Goal: Task Accomplishment & Management: Use online tool/utility

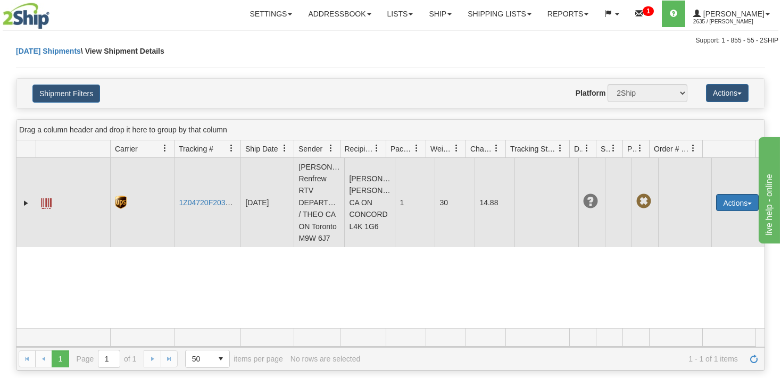
click at [721, 209] on button "Actions" at bounding box center [737, 202] width 43 height 17
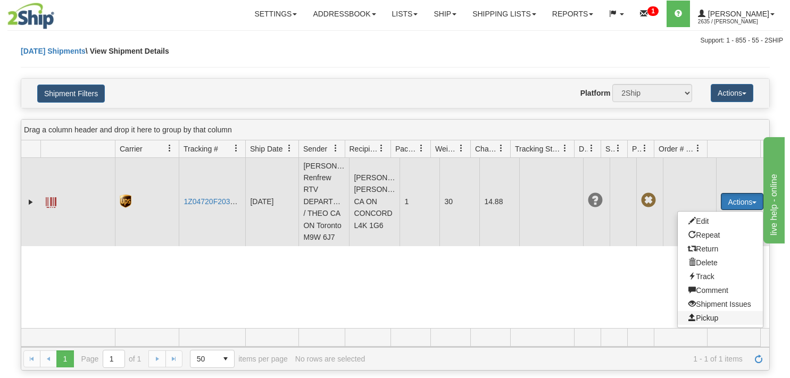
scroll to position [6, 0]
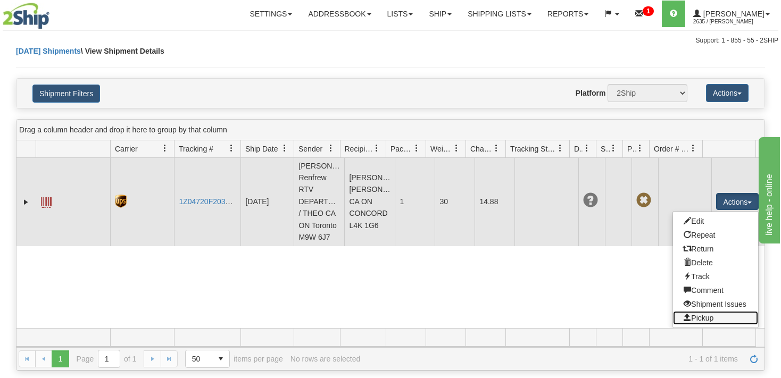
click at [704, 316] on link "Pickup" at bounding box center [715, 318] width 85 height 14
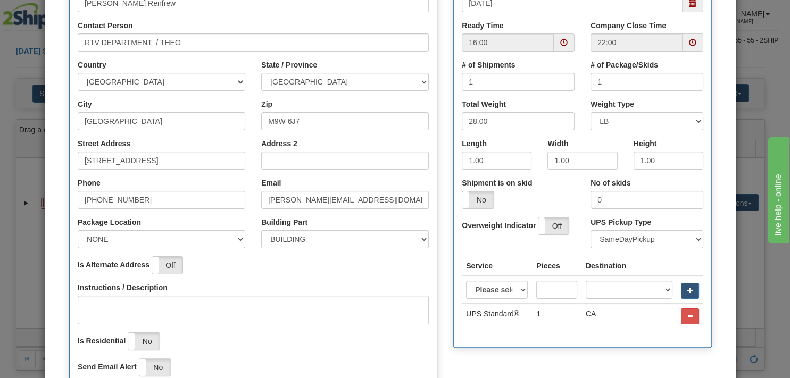
scroll to position [204, 0]
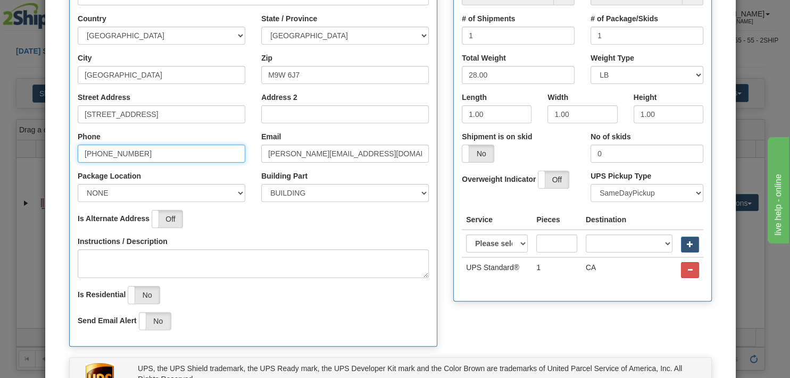
drag, startPoint x: 144, startPoint y: 151, endPoint x: 47, endPoint y: 154, distance: 97.5
click at [47, 154] on div "Step 1 Pickup Location Step 2 Pickup Availability Step 3 Pickup information Pic…" at bounding box center [390, 142] width 691 height 588
click at [111, 153] on input "416 675 9200" at bounding box center [162, 154] width 168 height 18
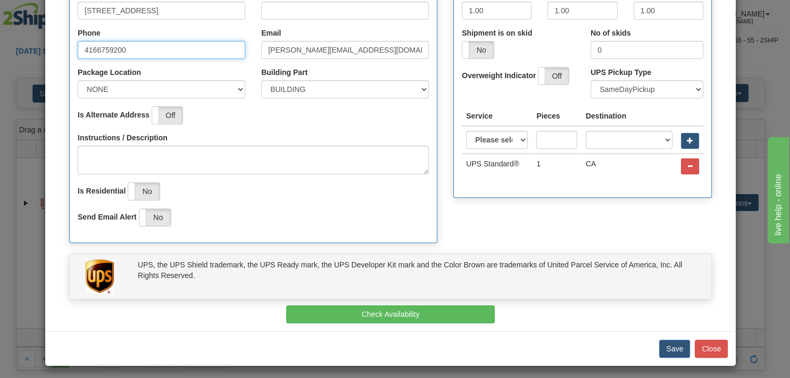
scroll to position [310, 0]
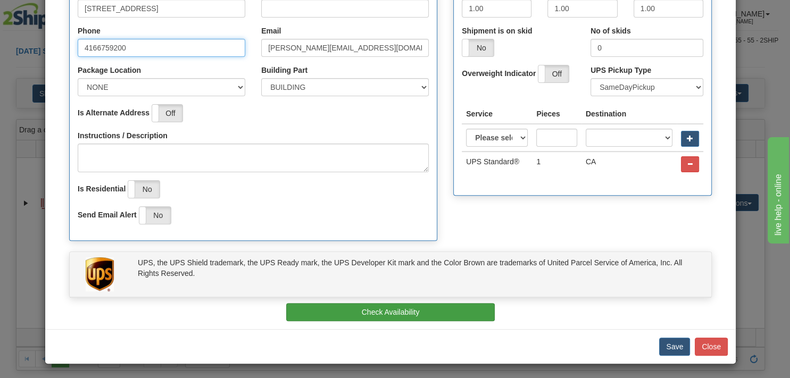
type input "4166759200"
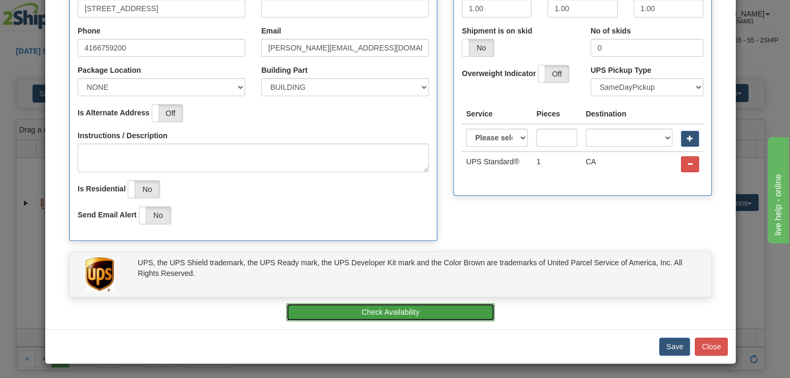
click at [438, 313] on button "Check Availability" at bounding box center [390, 312] width 209 height 18
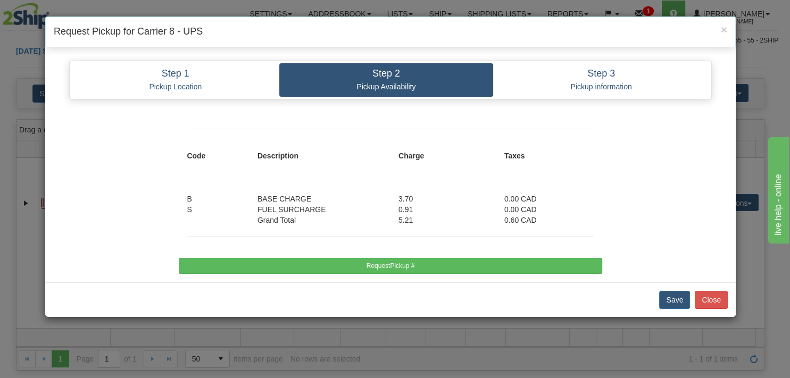
scroll to position [0, 0]
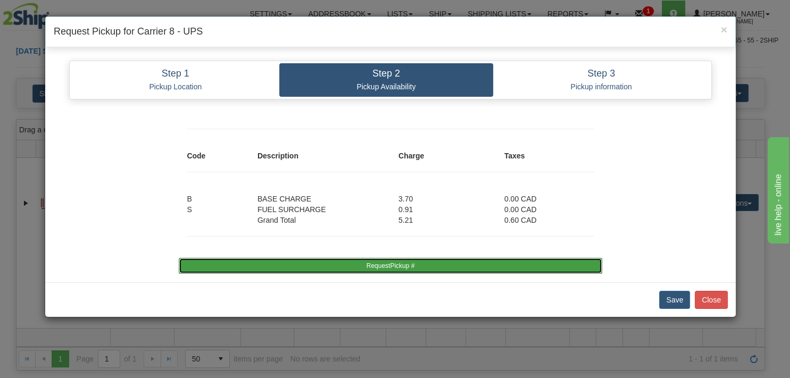
click at [546, 270] on button "RequestPickup #" at bounding box center [390, 266] width 423 height 16
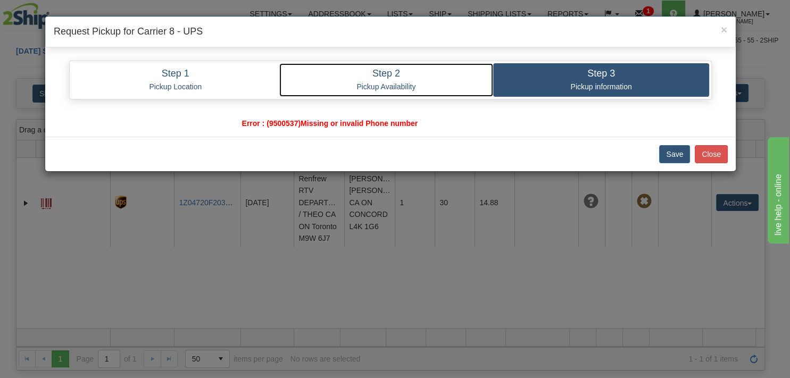
click at [370, 84] on p "Pickup Availability" at bounding box center [386, 87] width 199 height 10
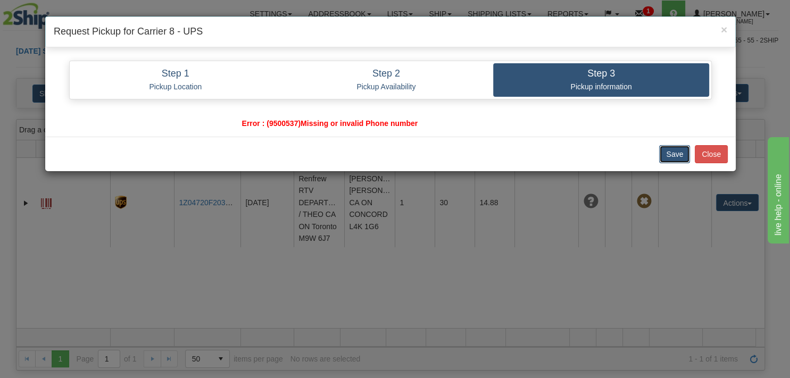
click at [677, 152] on button "Save" at bounding box center [674, 154] width 31 height 18
drag, startPoint x: 422, startPoint y: 123, endPoint x: 231, endPoint y: 126, distance: 191.1
click at [231, 126] on div "Error : (9500537)Missing or invalid Phone number" at bounding box center [390, 123] width 329 height 11
copy div "Error : (9500537)Missing or invalid Phone number"
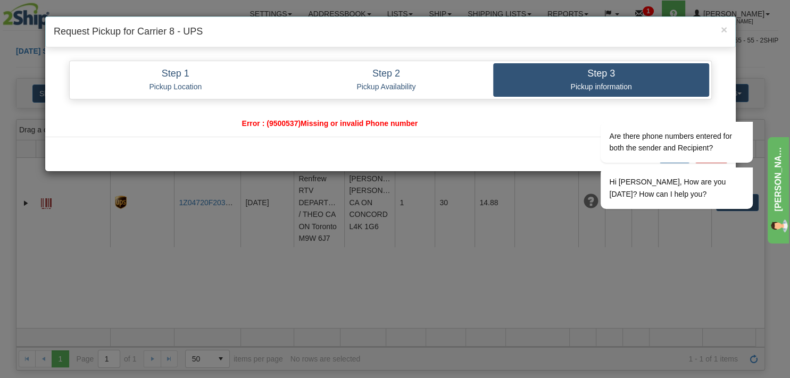
click at [564, 35] on h4 "Request Pickup for Carrier 8 - UPS" at bounding box center [391, 32] width 674 height 14
click at [748, 111] on icon "Chat attention grabber" at bounding box center [747, 106] width 10 height 10
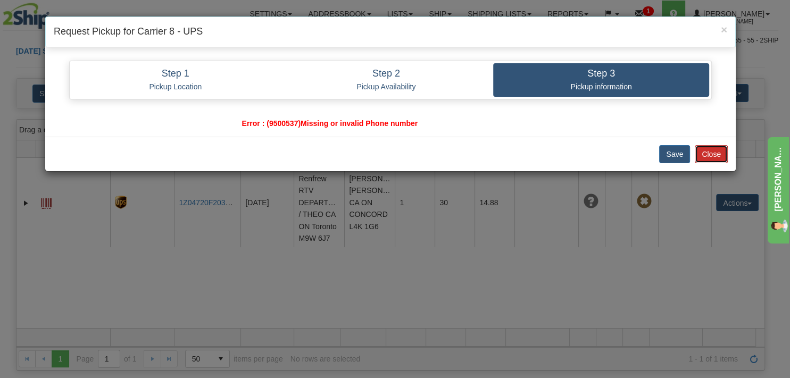
click at [706, 155] on button "Close" at bounding box center [711, 154] width 33 height 18
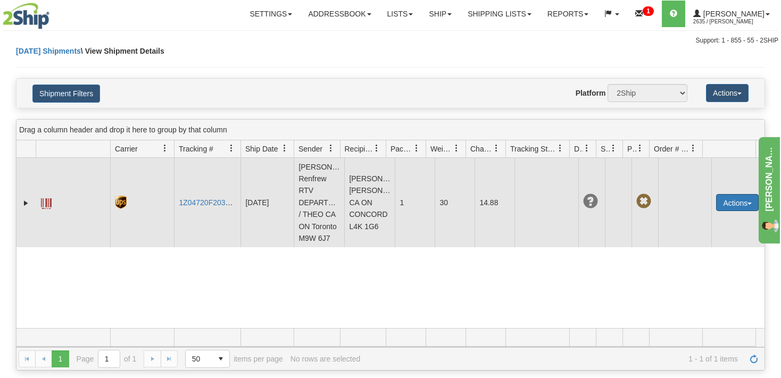
click at [725, 210] on button "Actions" at bounding box center [737, 202] width 43 height 17
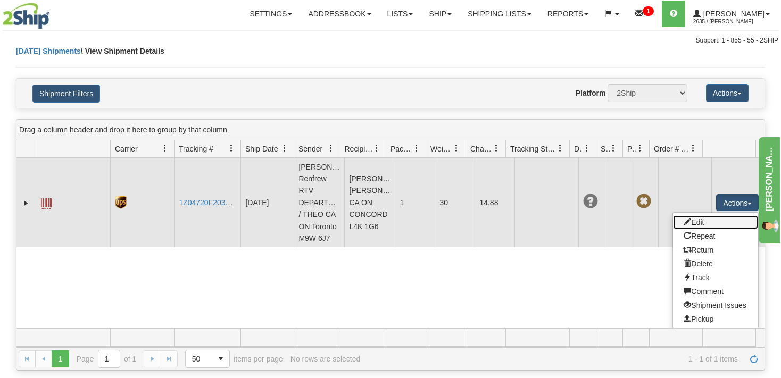
click at [693, 227] on link "Edit" at bounding box center [715, 223] width 85 height 14
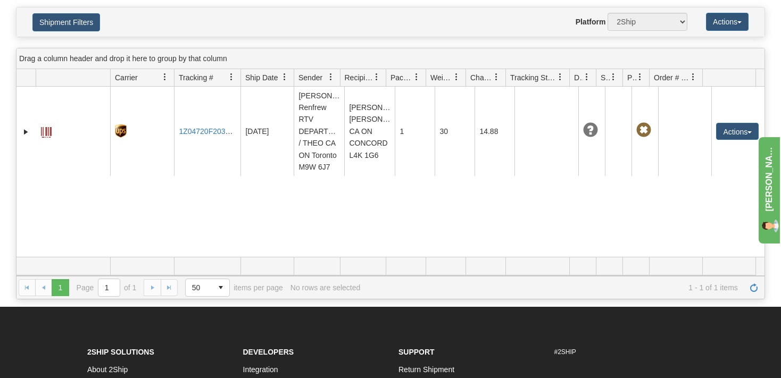
scroll to position [168, 0]
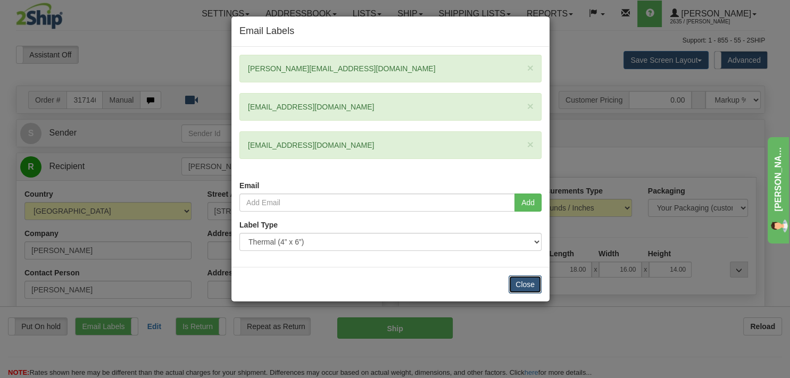
click at [523, 287] on button "Close" at bounding box center [525, 285] width 33 height 18
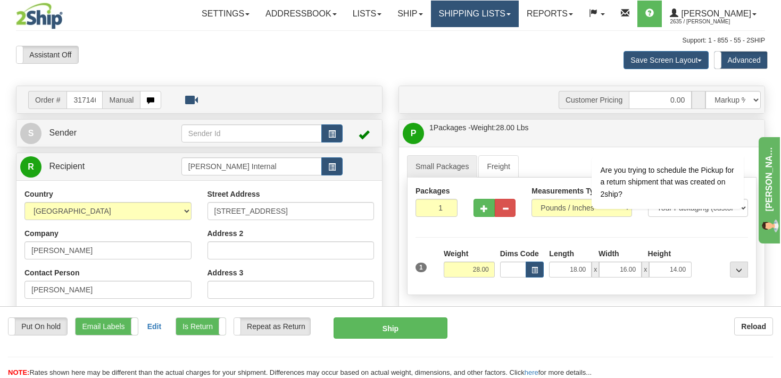
click at [473, 18] on link "Shipping lists" at bounding box center [475, 14] width 88 height 27
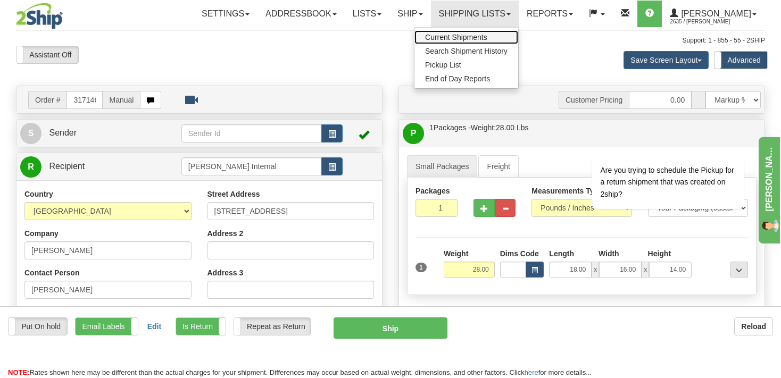
click at [455, 35] on span "Current Shipments" at bounding box center [456, 37] width 62 height 9
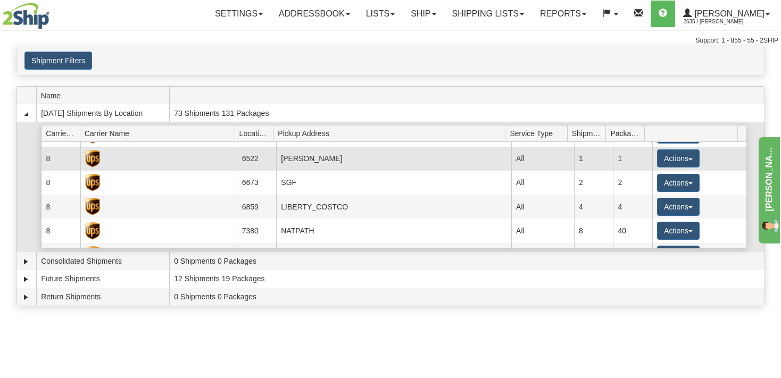
scroll to position [51, 0]
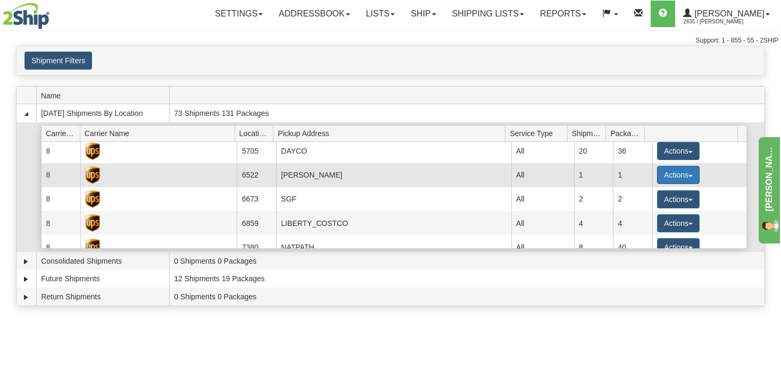
click at [673, 179] on button "Actions" at bounding box center [678, 175] width 43 height 18
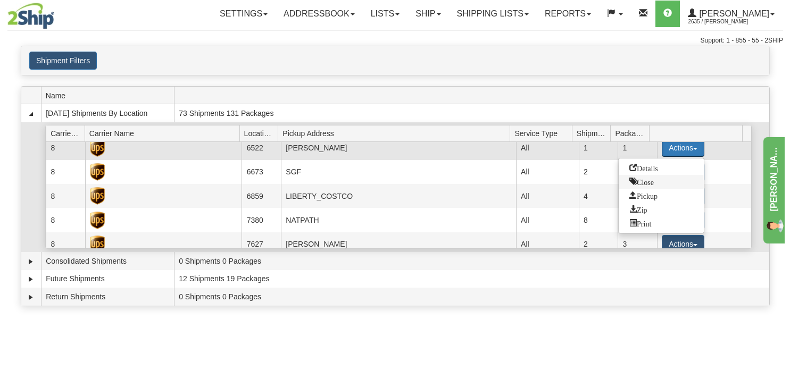
scroll to position [102, 0]
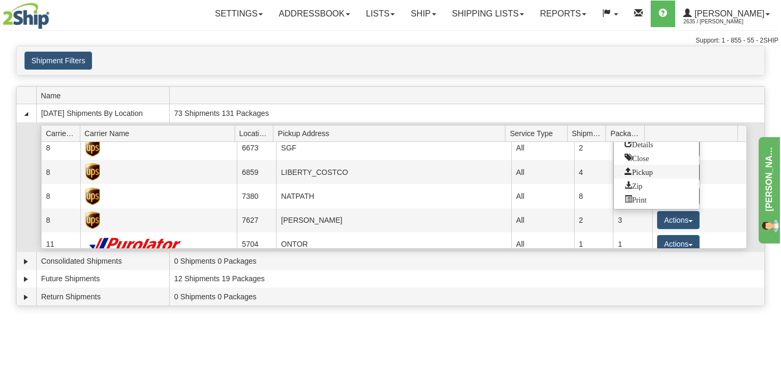
click at [647, 172] on span "Pickup" at bounding box center [639, 171] width 28 height 7
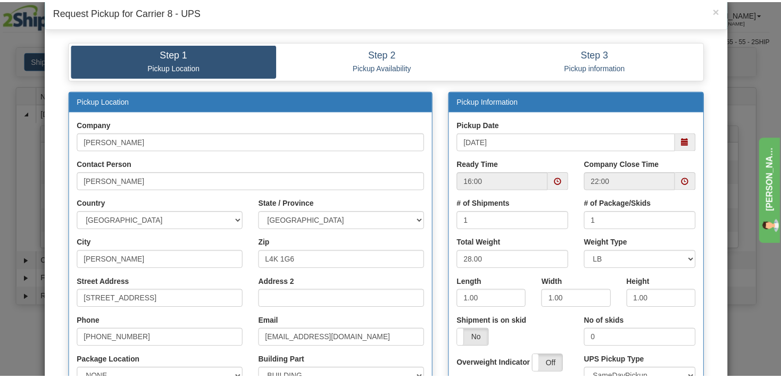
scroll to position [0, 0]
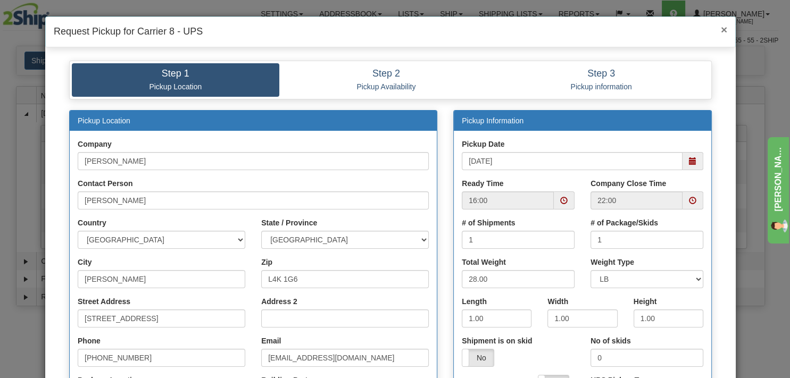
click at [721, 28] on span "×" at bounding box center [724, 29] width 6 height 12
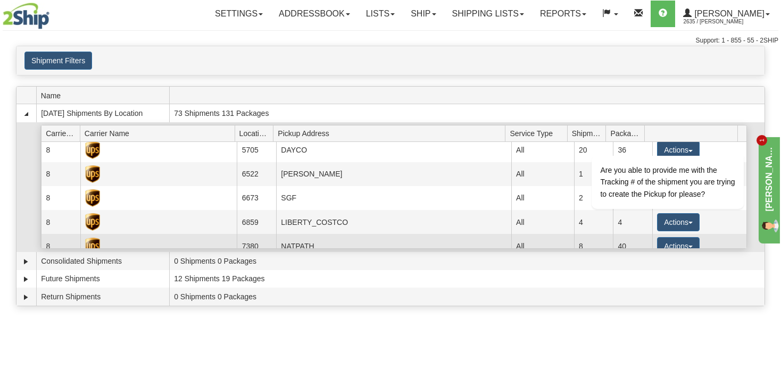
scroll to position [51, 0]
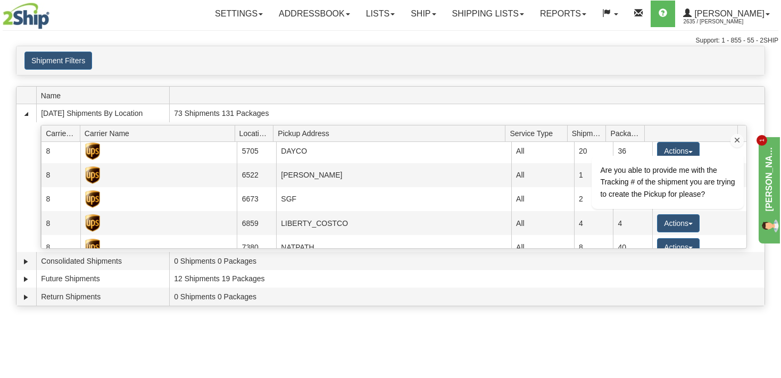
click at [737, 144] on icon "Chat attention grabber" at bounding box center [738, 140] width 10 height 10
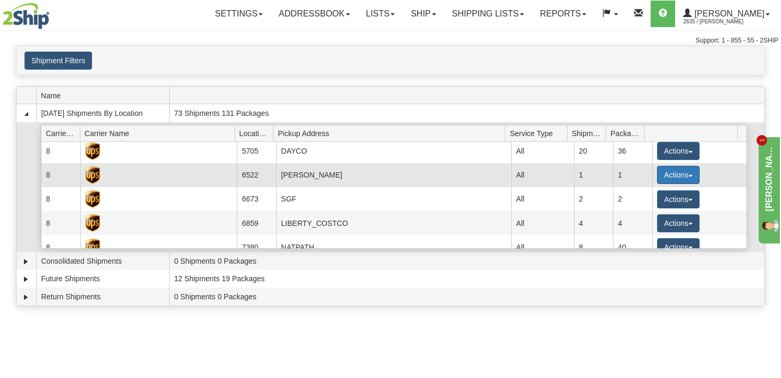
click at [687, 174] on button "Actions" at bounding box center [678, 175] width 43 height 18
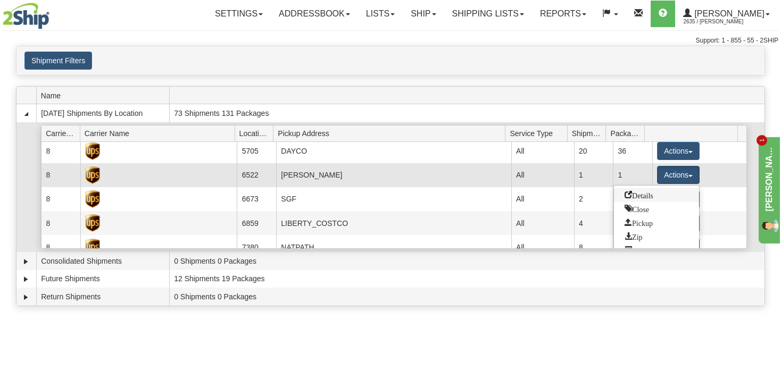
click at [639, 193] on span "Details" at bounding box center [639, 194] width 29 height 7
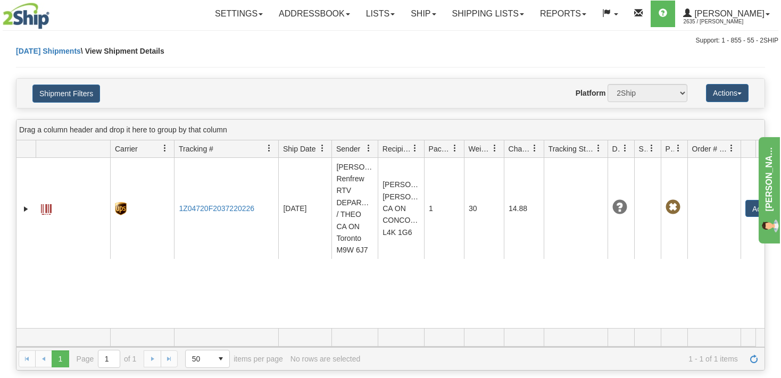
drag, startPoint x: 242, startPoint y: 147, endPoint x: 279, endPoint y: 152, distance: 38.2
click at [279, 152] on div "Id Client Id Carrier Tracking # Pro Number Ship Date Label Generation Date Send…" at bounding box center [387, 149] width 740 height 17
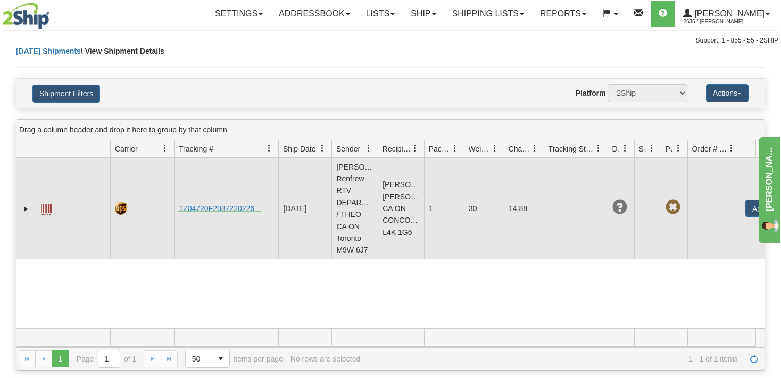
drag, startPoint x: 248, startPoint y: 214, endPoint x: 178, endPoint y: 212, distance: 70.3
click at [178, 212] on td "1Z04720F2037220226" at bounding box center [226, 208] width 104 height 101
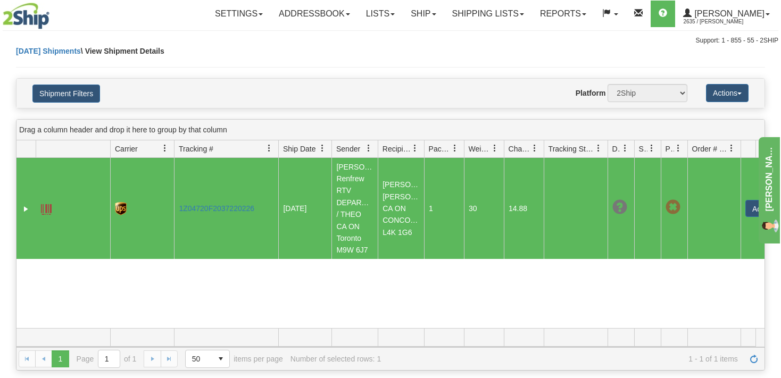
click at [142, 18] on div "Settings Shipping Preferences Fields Preferences New Store Connections Addressb…" at bounding box center [460, 14] width 638 height 27
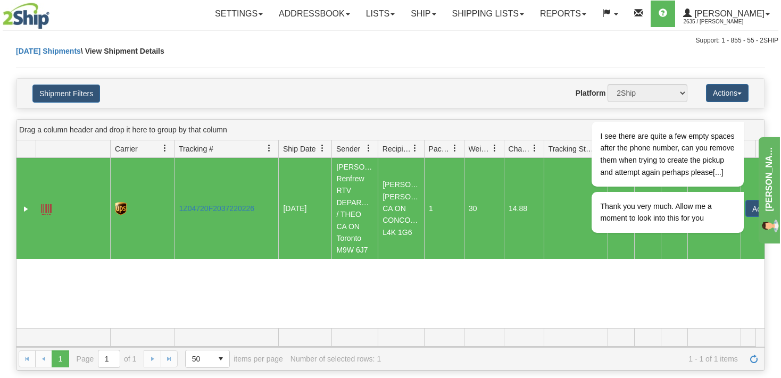
click at [325, 91] on div "Website Agent Nothing selected Client User Platform 2Ship Imported" at bounding box center [420, 93] width 549 height 18
click at [739, 112] on div "Chat attention grabber" at bounding box center [737, 106] width 13 height 13
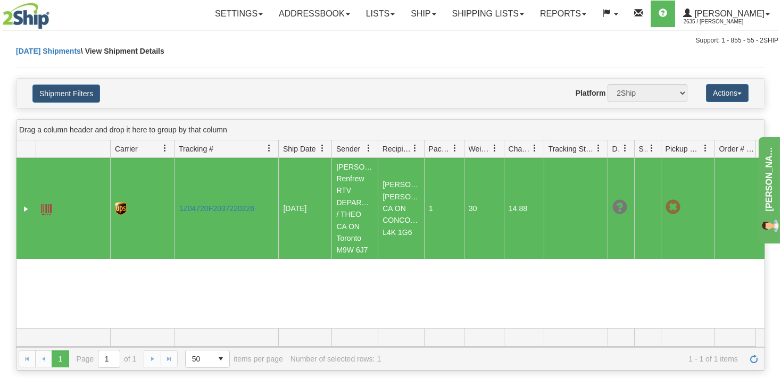
drag, startPoint x: 687, startPoint y: 147, endPoint x: 725, endPoint y: 146, distance: 38.9
click at [725, 146] on div "Id Client Id Carrier Tracking # Pro Number Ship Date Label Generation Date Send…" at bounding box center [387, 149] width 740 height 17
click at [673, 213] on span at bounding box center [673, 207] width 15 height 15
drag, startPoint x: 618, startPoint y: 128, endPoint x: 547, endPoint y: 122, distance: 71.0
click at [547, 122] on div "Drag a column header and drop it here to group by that column" at bounding box center [391, 130] width 748 height 21
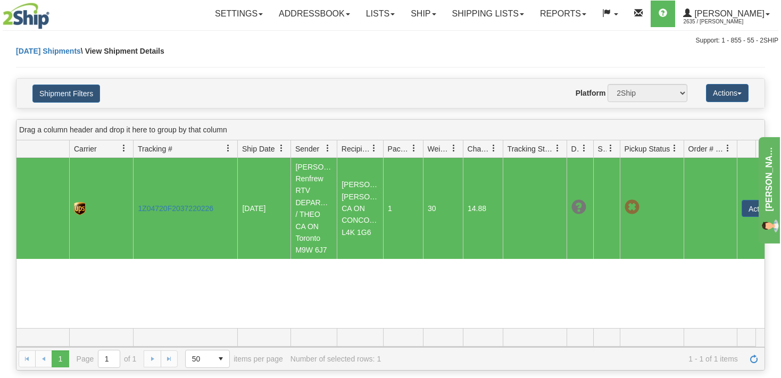
scroll to position [0, 75]
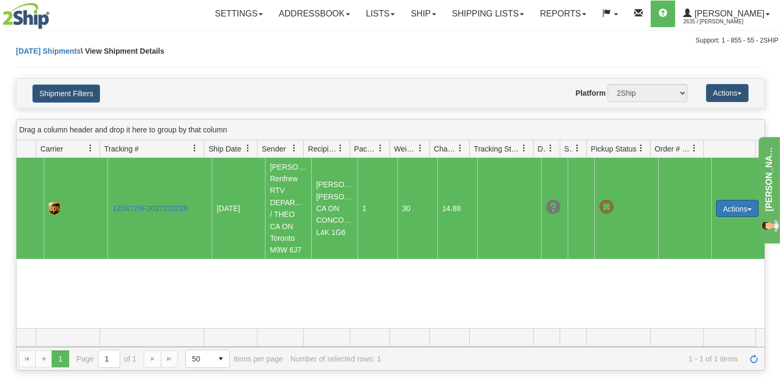
click at [737, 211] on button "Actions" at bounding box center [737, 208] width 43 height 17
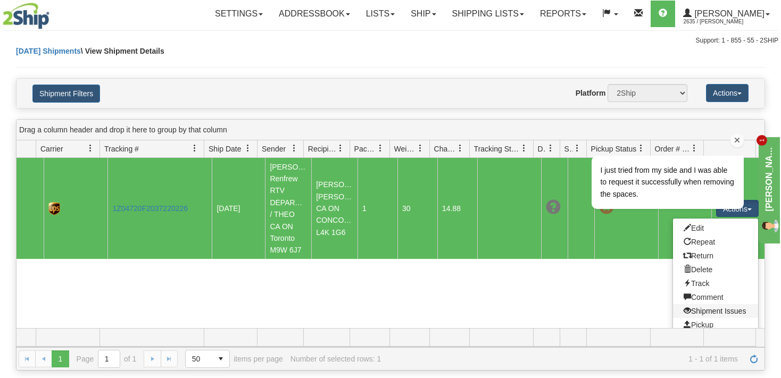
scroll to position [15, 75]
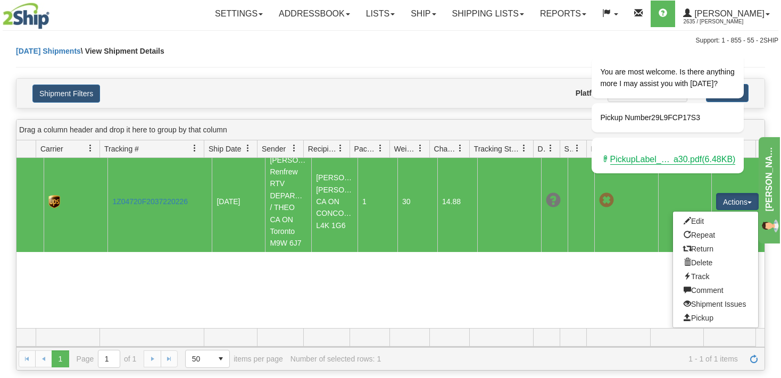
click at [519, 76] on div "Today Shipments \ View Shipment Details" at bounding box center [390, 62] width 749 height 32
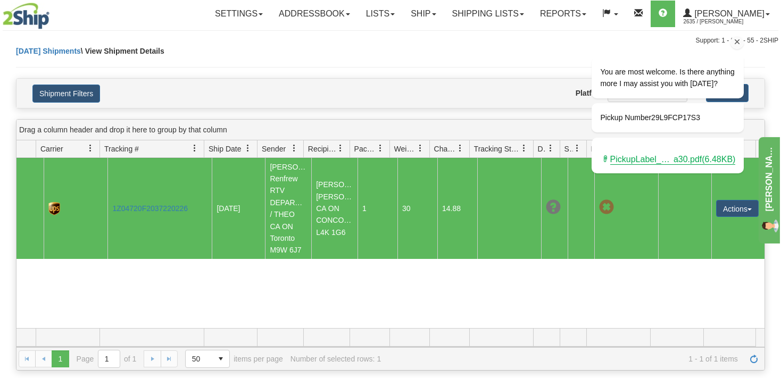
drag, startPoint x: 737, startPoint y: 46, endPoint x: 1295, endPoint y: 75, distance: 558.6
click at [737, 46] on icon "Chat attention grabber" at bounding box center [738, 42] width 10 height 10
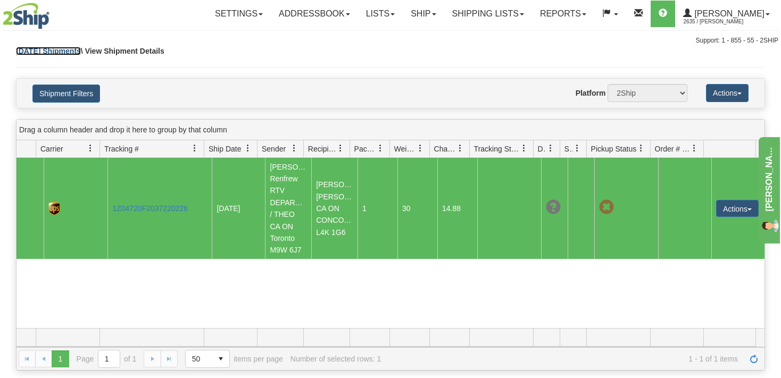
click at [65, 52] on link "[DATE] Shipments" at bounding box center [48, 51] width 65 height 9
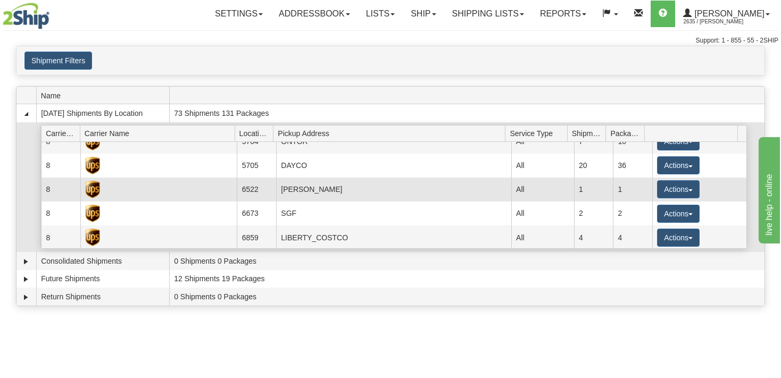
scroll to position [51, 0]
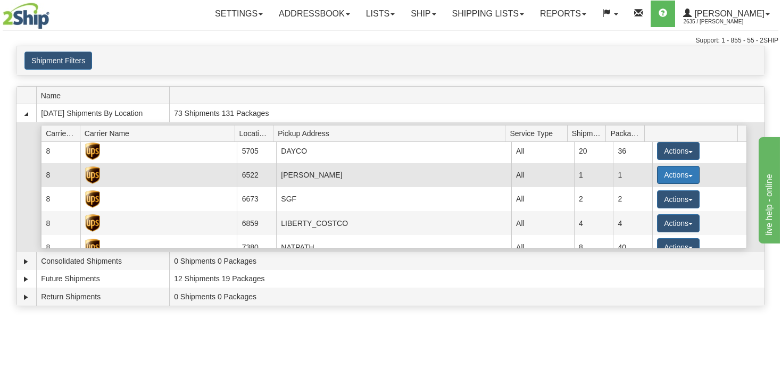
click at [675, 179] on button "Actions" at bounding box center [678, 175] width 43 height 18
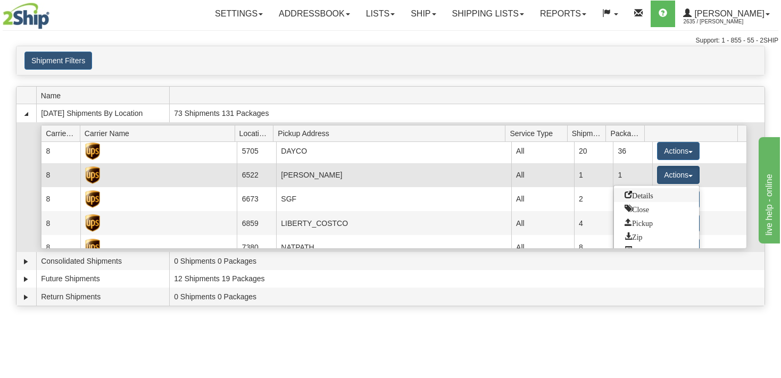
click at [645, 193] on span "Details" at bounding box center [639, 194] width 29 height 7
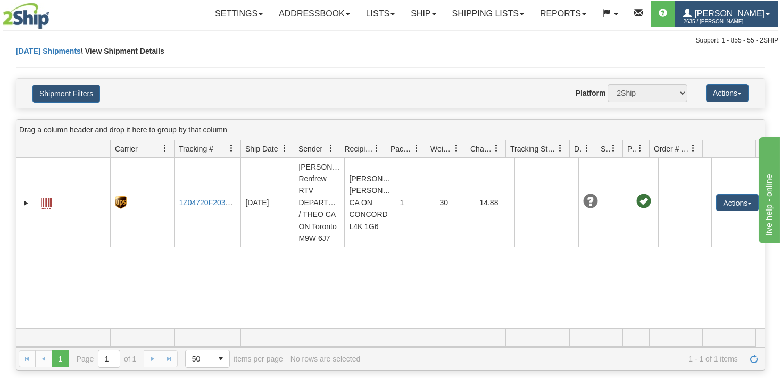
click at [727, 22] on span "2635 / [PERSON_NAME]" at bounding box center [723, 22] width 80 height 11
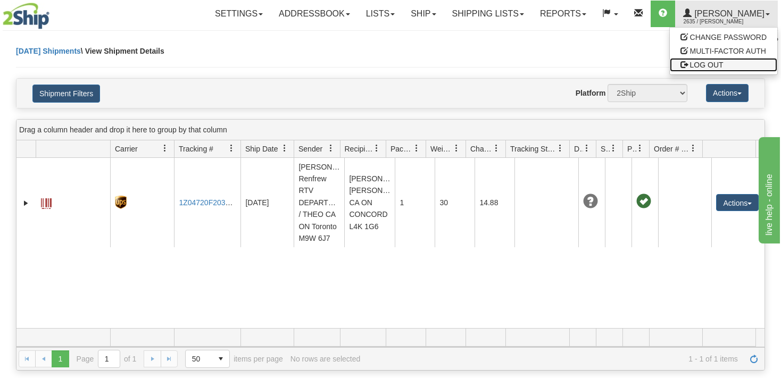
click at [707, 62] on span "LOG OUT" at bounding box center [707, 65] width 34 height 9
